Goal: Transaction & Acquisition: Purchase product/service

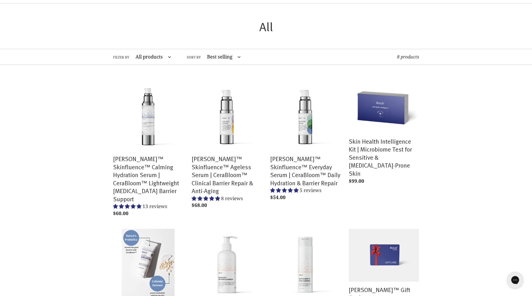
scroll to position [159, 0]
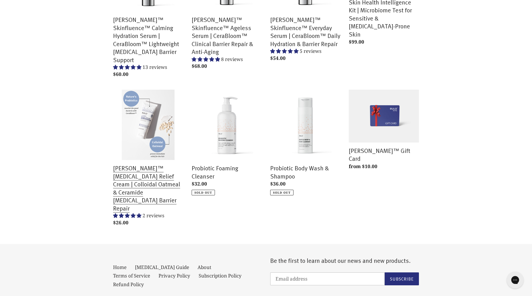
click at [145, 134] on link "[PERSON_NAME]™ [MEDICAL_DATA] Relief Cream | Colloidal Oatmeal & Ceramide [MEDI…" at bounding box center [148, 159] width 70 height 138
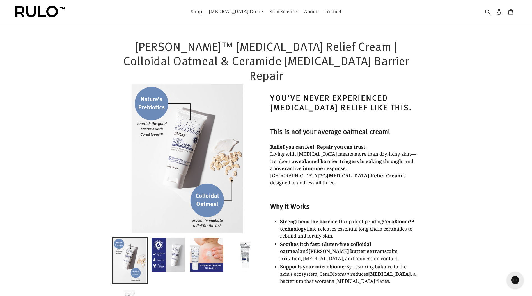
select select "most-helpful"
click at [202, 239] on img at bounding box center [207, 254] width 35 height 35
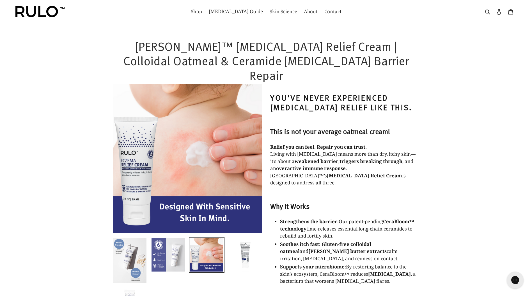
click at [159, 244] on img at bounding box center [168, 254] width 35 height 35
